Goal: Browse casually

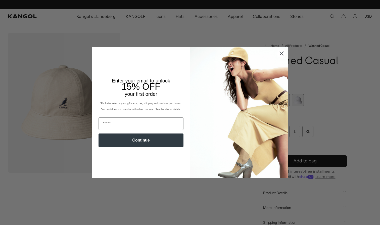
scroll to position [0, 104]
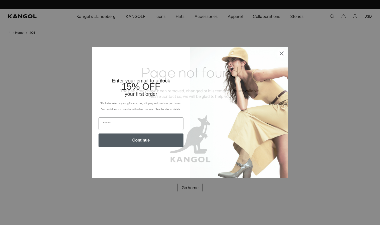
scroll to position [0, 104]
